Goal: Task Accomplishment & Management: Manage account settings

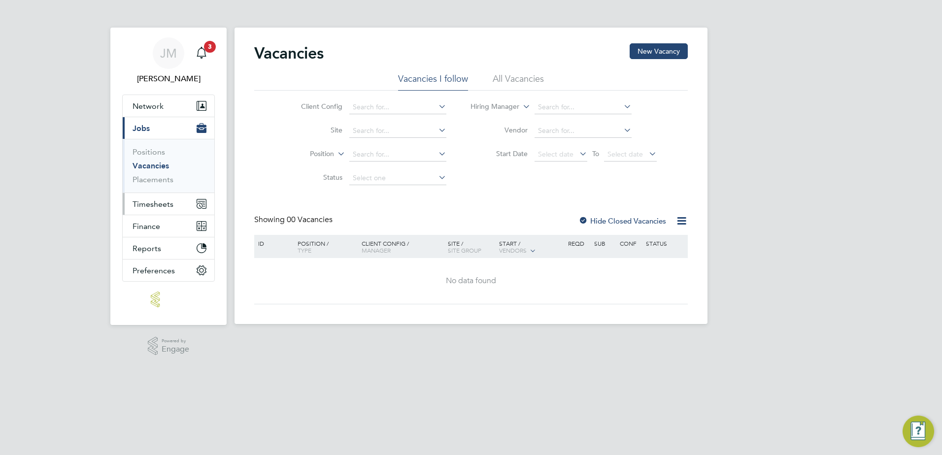
click at [165, 205] on span "Timesheets" at bounding box center [153, 204] width 41 height 9
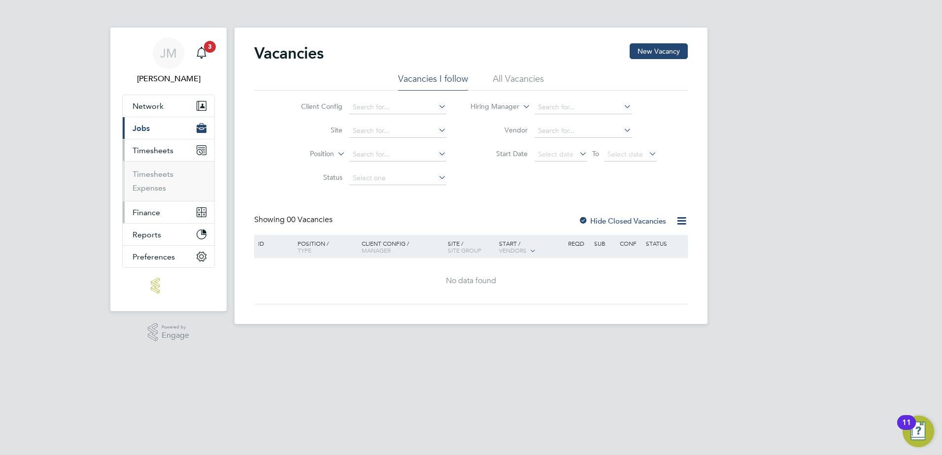
click at [155, 212] on span "Finance" at bounding box center [147, 212] width 28 height 9
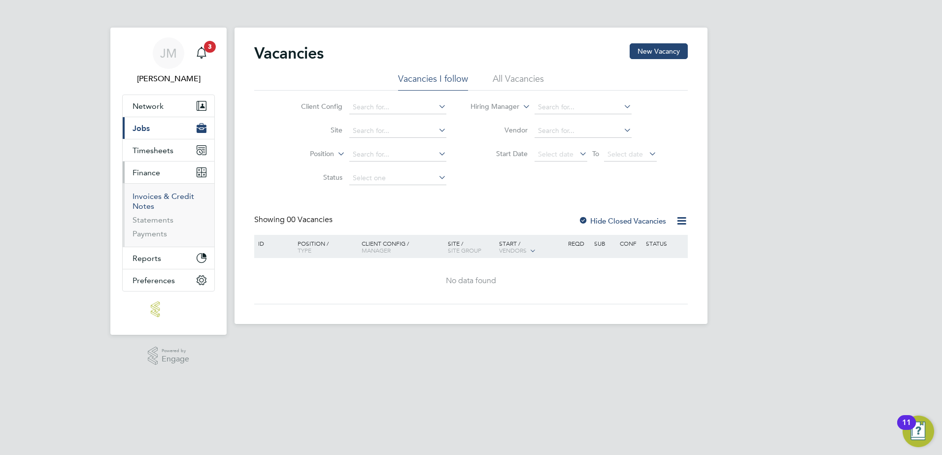
click at [153, 198] on link "Invoices & Credit Notes" at bounding box center [164, 201] width 62 height 19
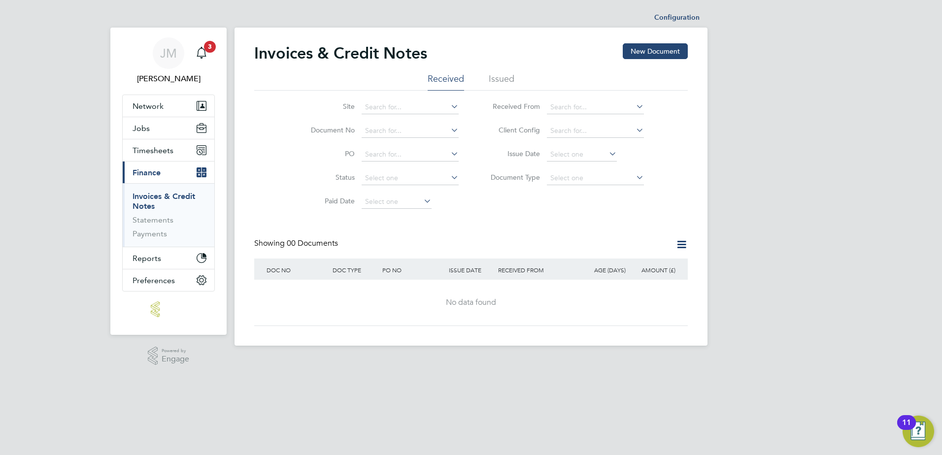
click at [498, 77] on li "Issued" at bounding box center [502, 82] width 26 height 18
